Goal: Information Seeking & Learning: Learn about a topic

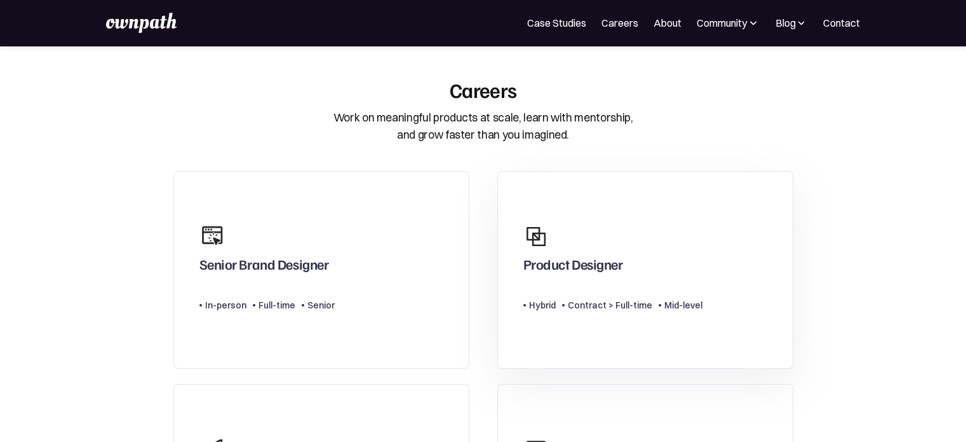
click at [556, 229] on div at bounding box center [543, 236] width 38 height 38
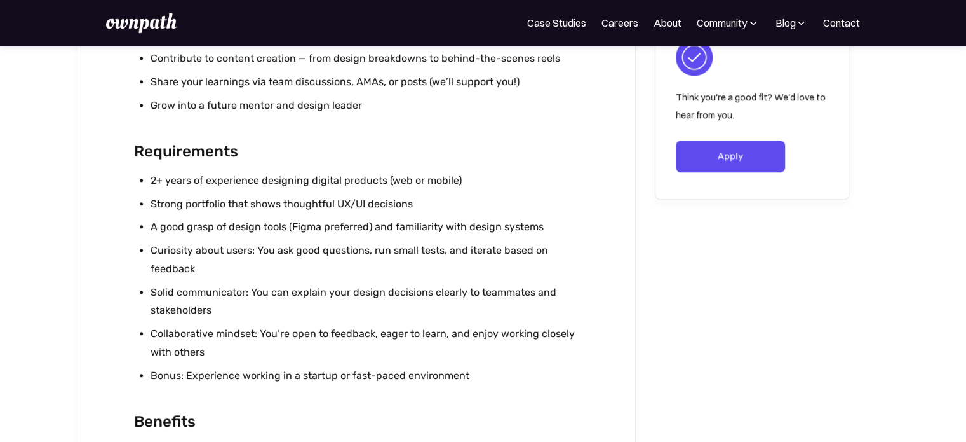
scroll to position [1139, 0]
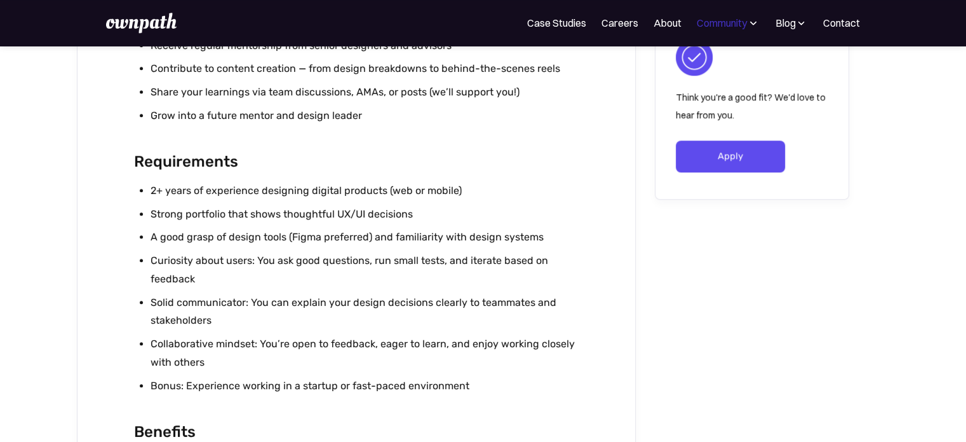
click at [717, 20] on div "Community" at bounding box center [722, 22] width 50 height 15
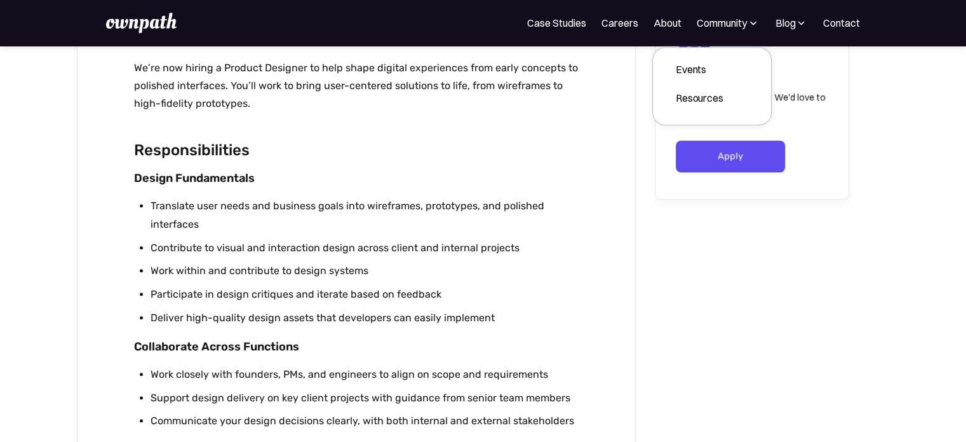
scroll to position [402, 0]
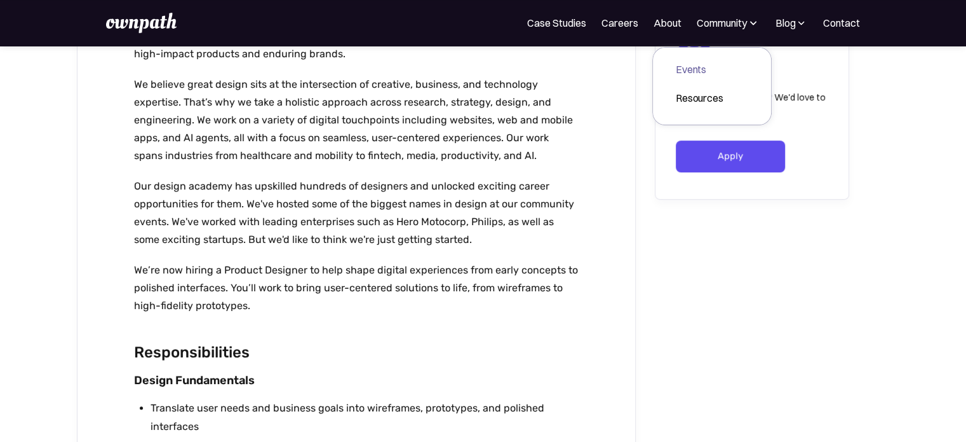
click at [701, 63] on div "Events" at bounding box center [700, 69] width 48 height 15
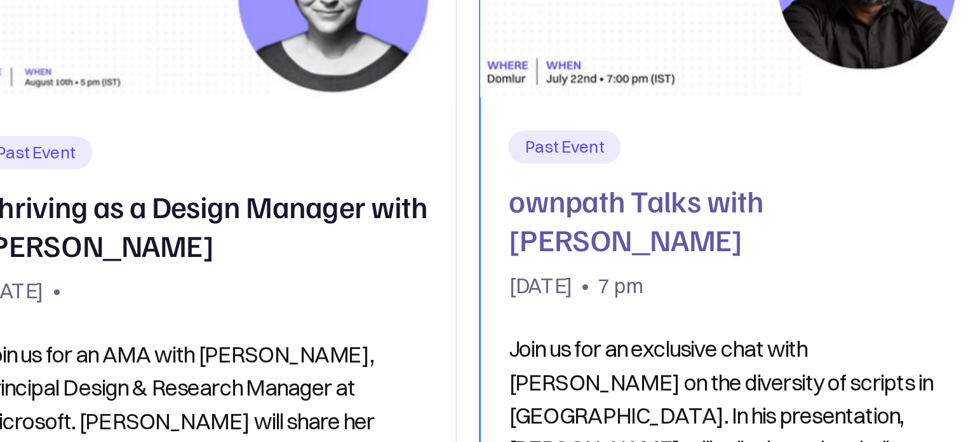
scroll to position [166, 0]
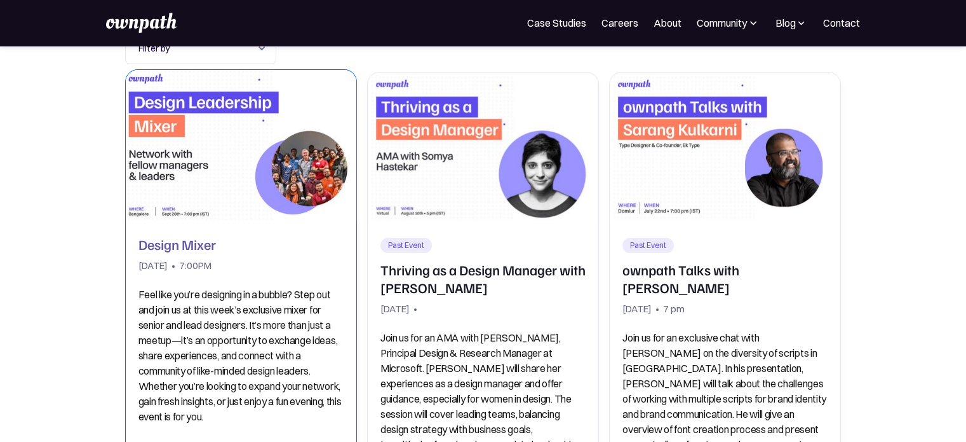
click at [168, 266] on div "[DATE]" at bounding box center [153, 266] width 29 height 18
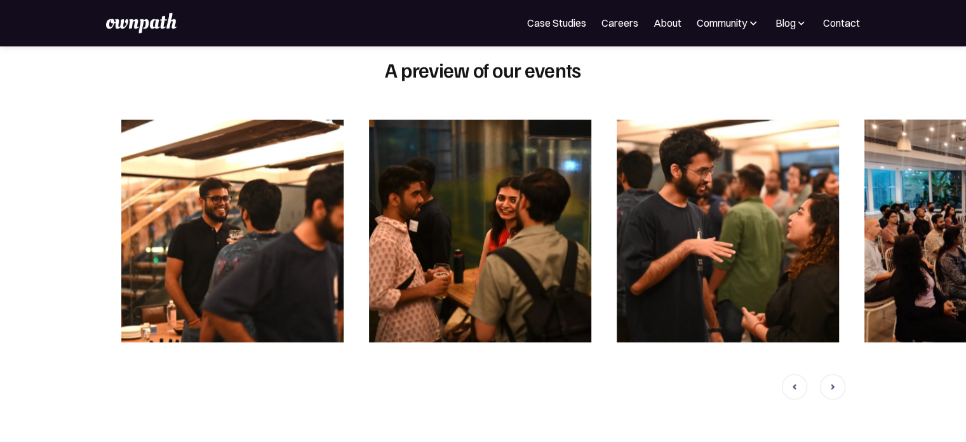
scroll to position [1525, 0]
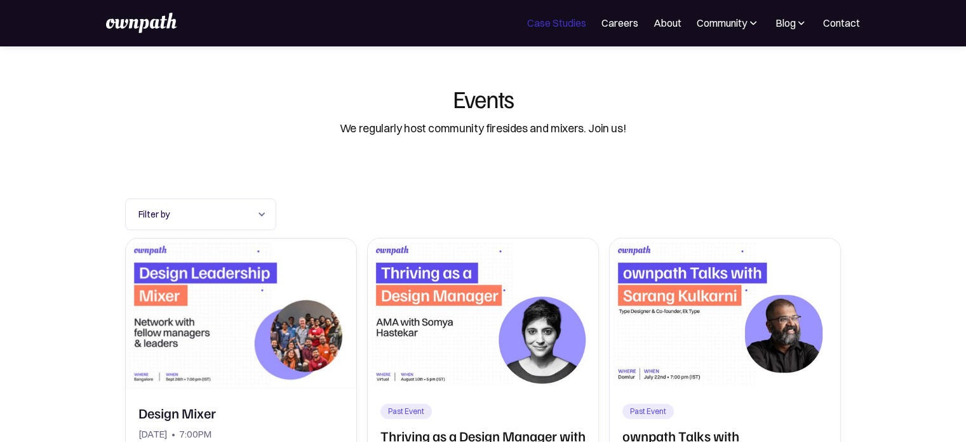
click at [565, 27] on link "Case Studies" at bounding box center [556, 22] width 59 height 15
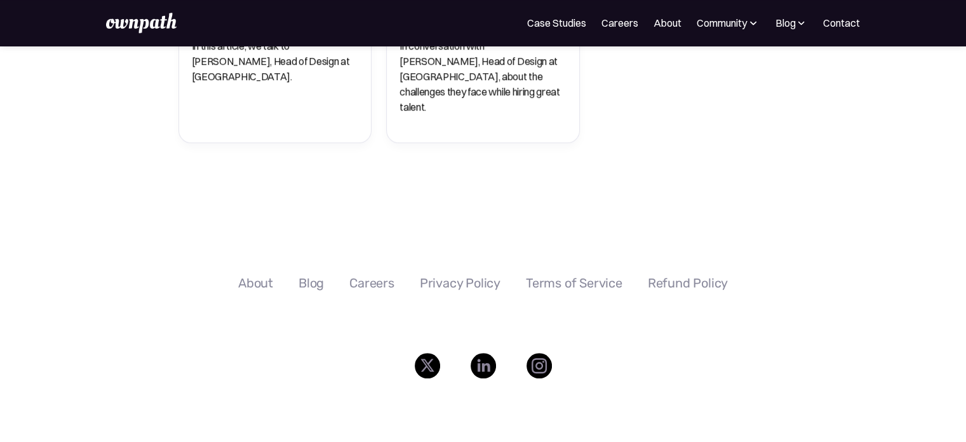
scroll to position [1004, 0]
